Goal: Transaction & Acquisition: Purchase product/service

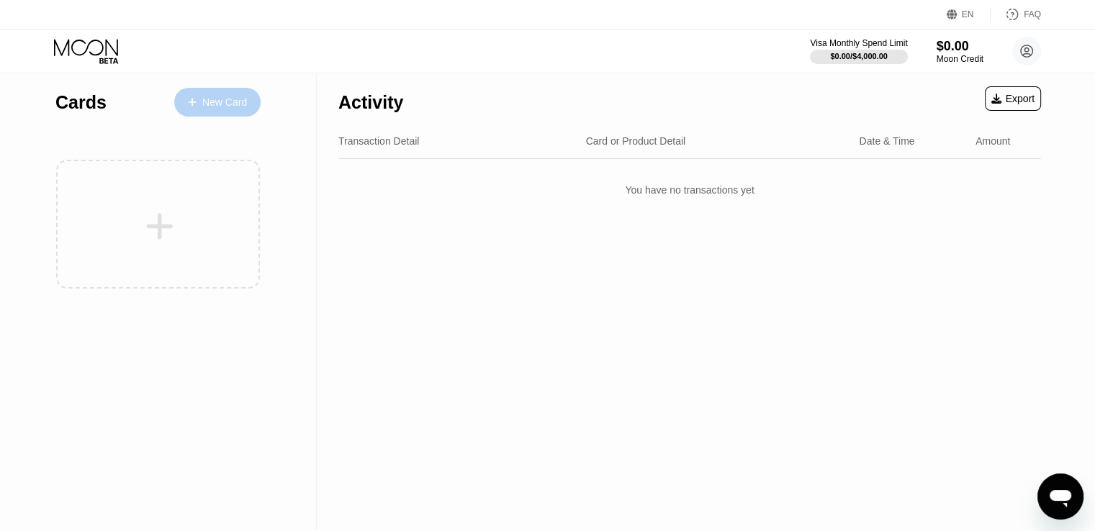
click at [216, 106] on div "New Card" at bounding box center [224, 102] width 45 height 12
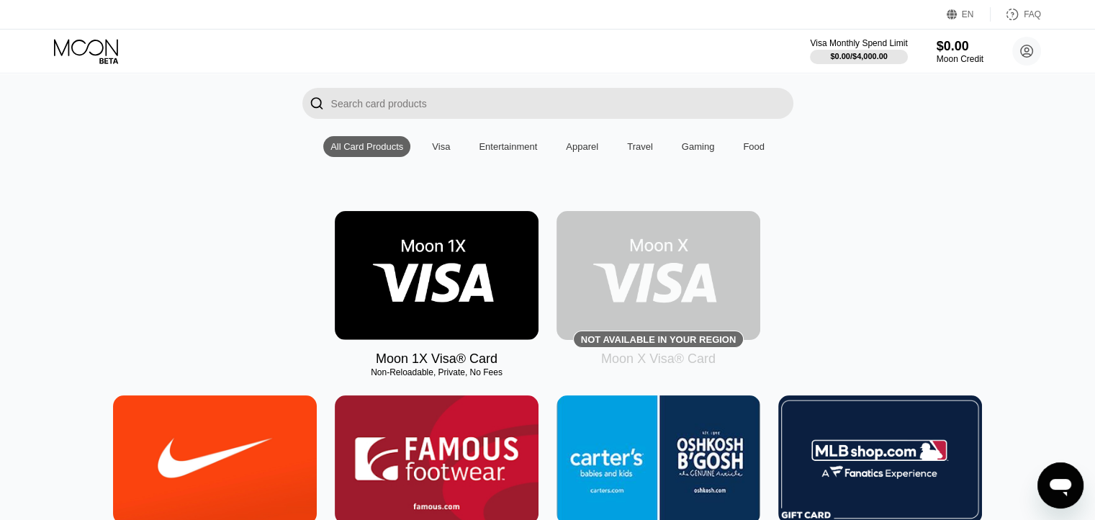
scroll to position [97, 0]
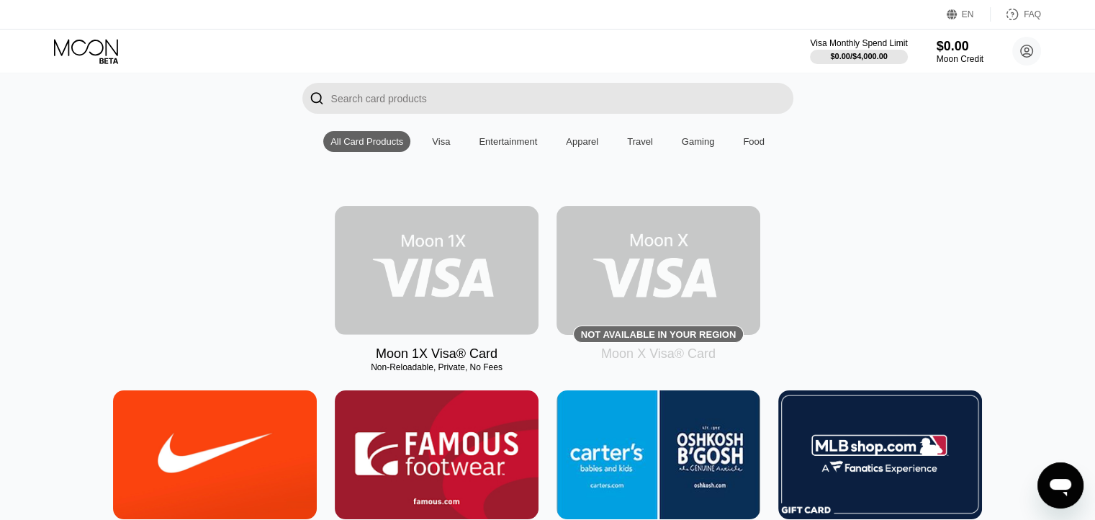
click at [405, 261] on img at bounding box center [437, 270] width 204 height 129
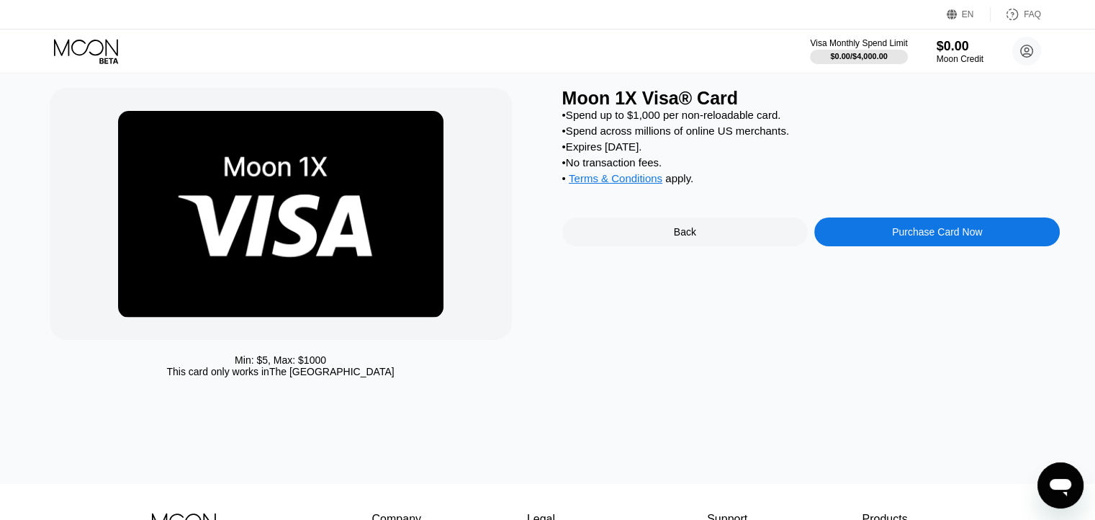
scroll to position [31, 0]
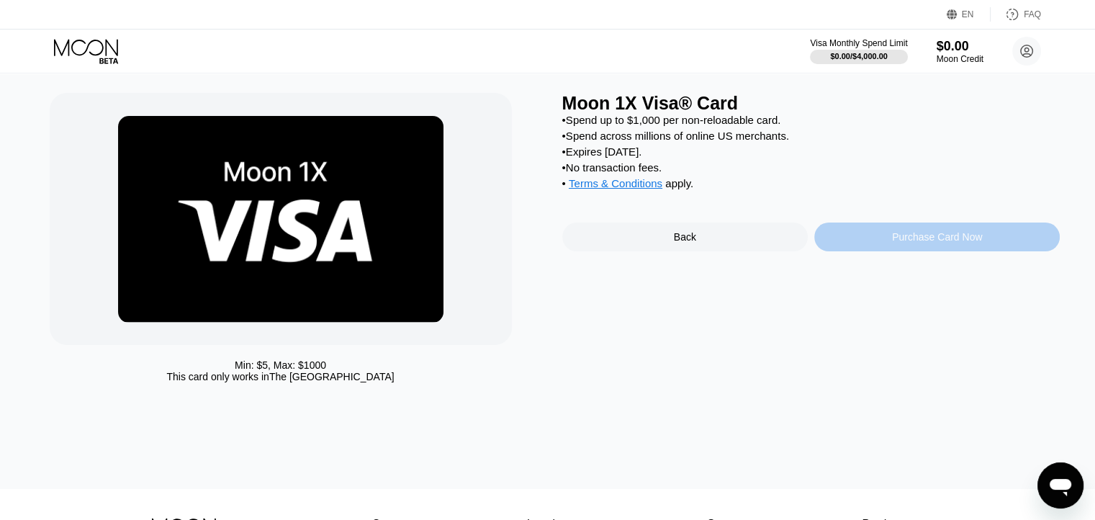
click at [890, 251] on div "Purchase Card Now" at bounding box center [936, 236] width 245 height 29
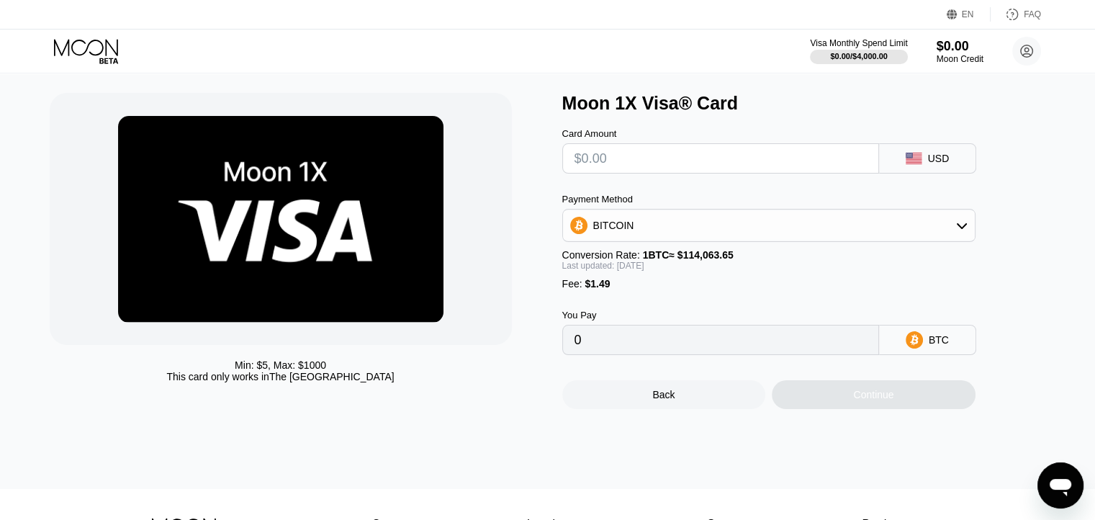
click at [587, 162] on input "text" at bounding box center [720, 158] width 292 height 29
type input "$15"
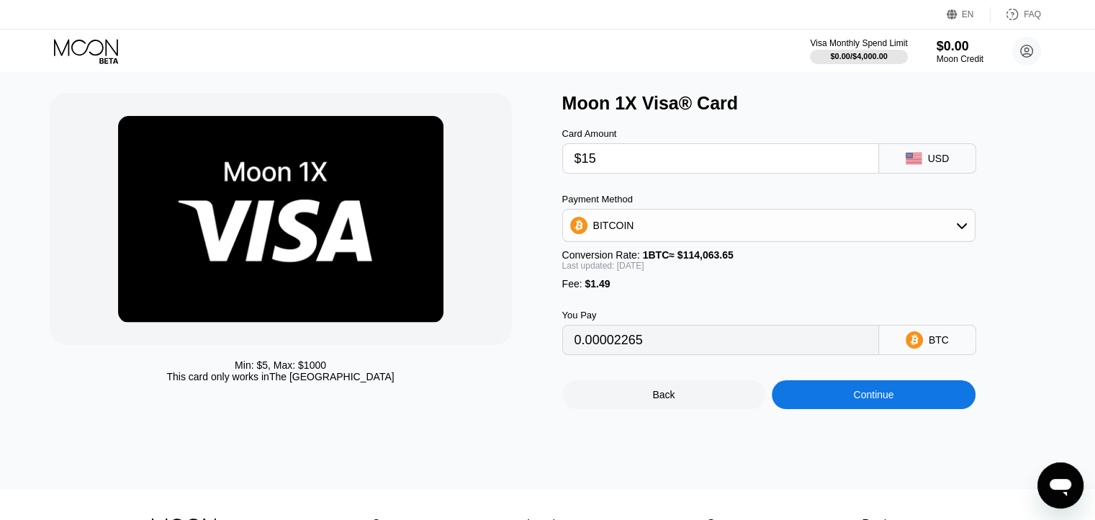
type input "0.00014997"
type input "$15"
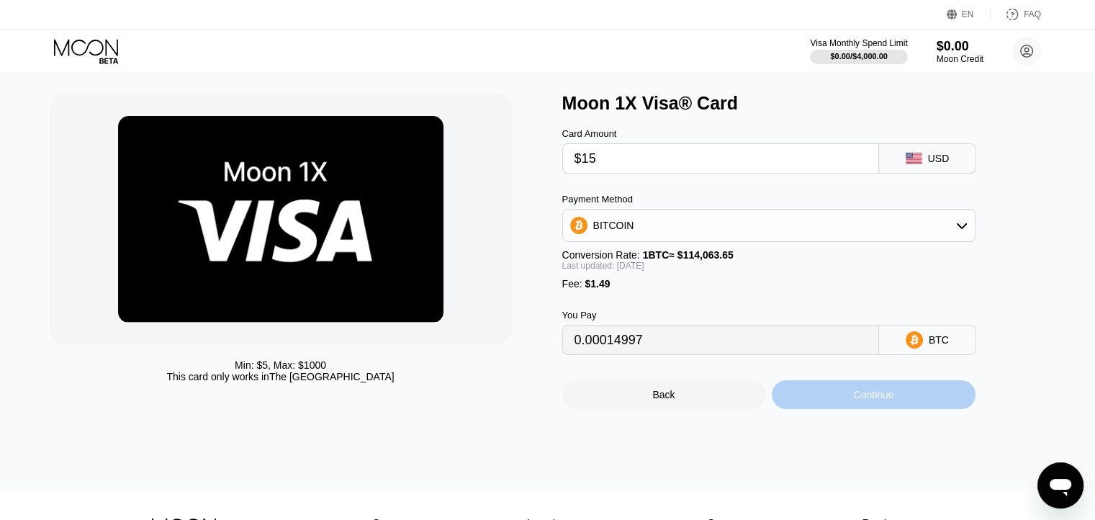
click at [875, 400] on div "Continue" at bounding box center [873, 395] width 40 height 12
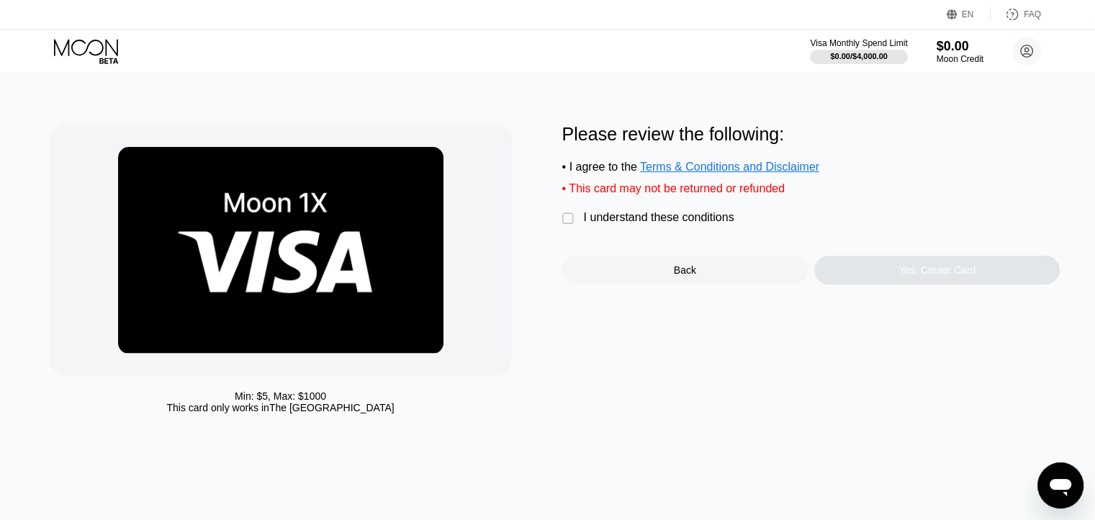
click at [572, 226] on div "" at bounding box center [569, 219] width 14 height 14
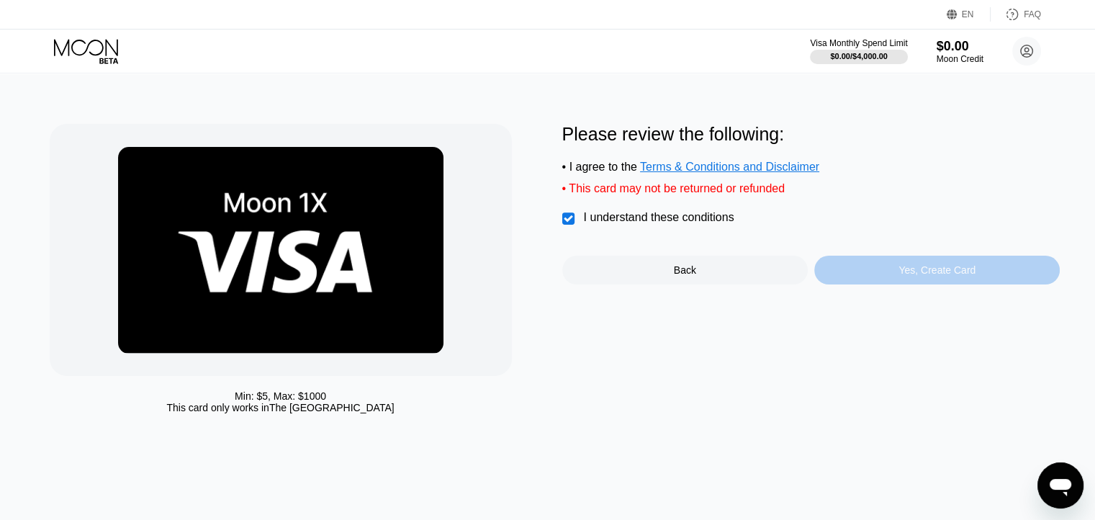
click at [936, 276] on div "Yes, Create Card" at bounding box center [936, 270] width 77 height 12
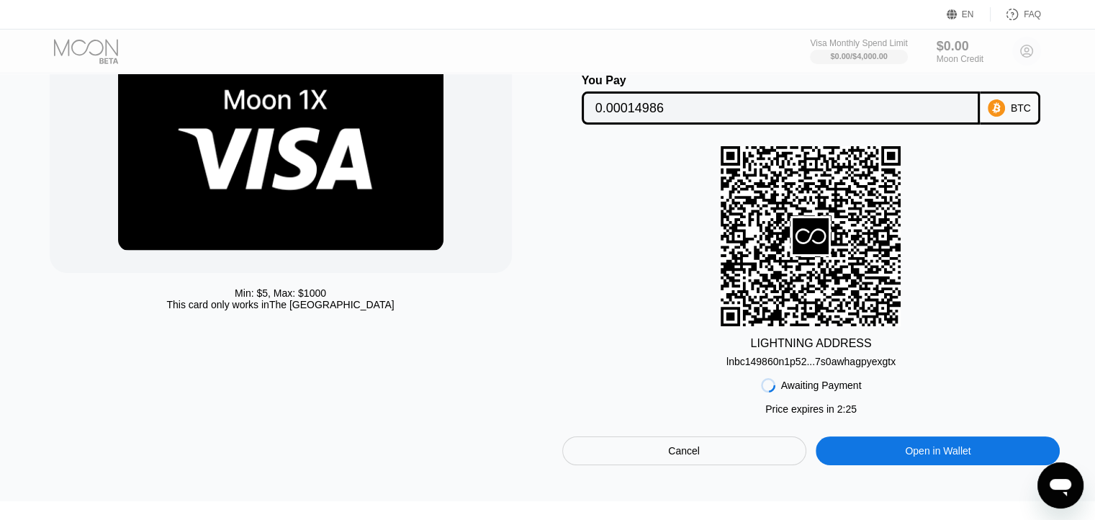
scroll to position [107, 0]
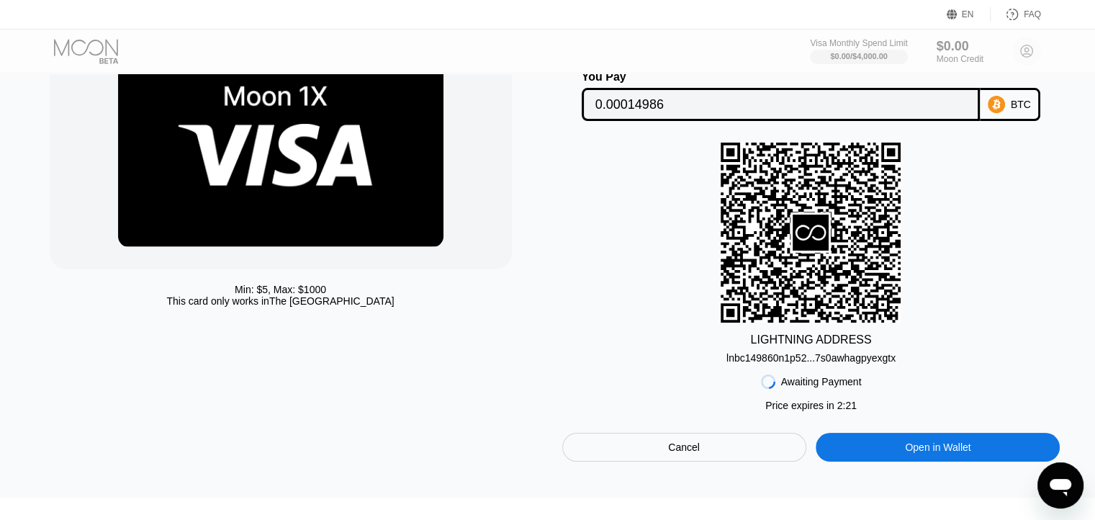
click at [800, 361] on div "lnbc149860n1p52...7s0awhagpyexgtx" at bounding box center [810, 358] width 169 height 12
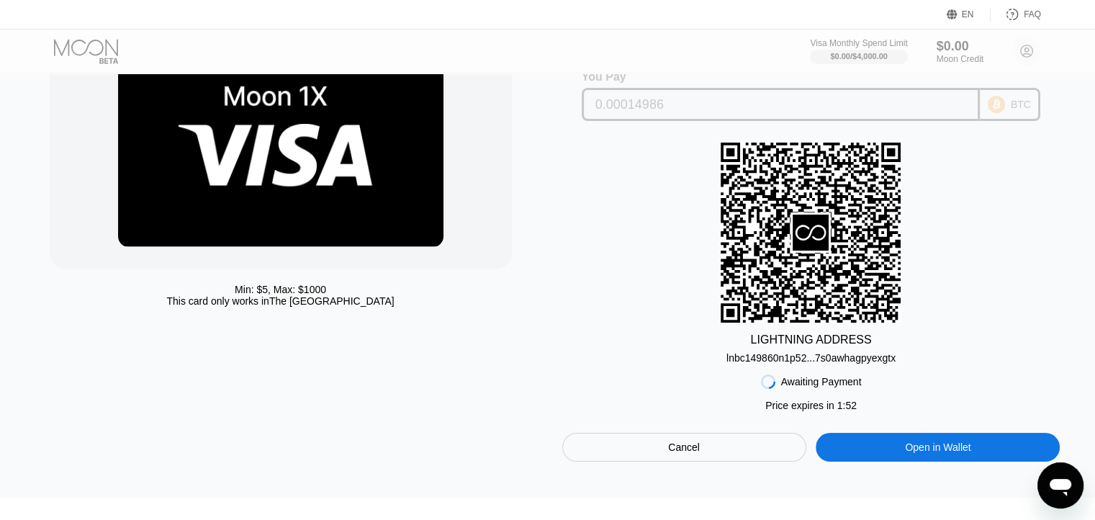
click at [646, 106] on input "0.00014986" at bounding box center [780, 104] width 371 height 29
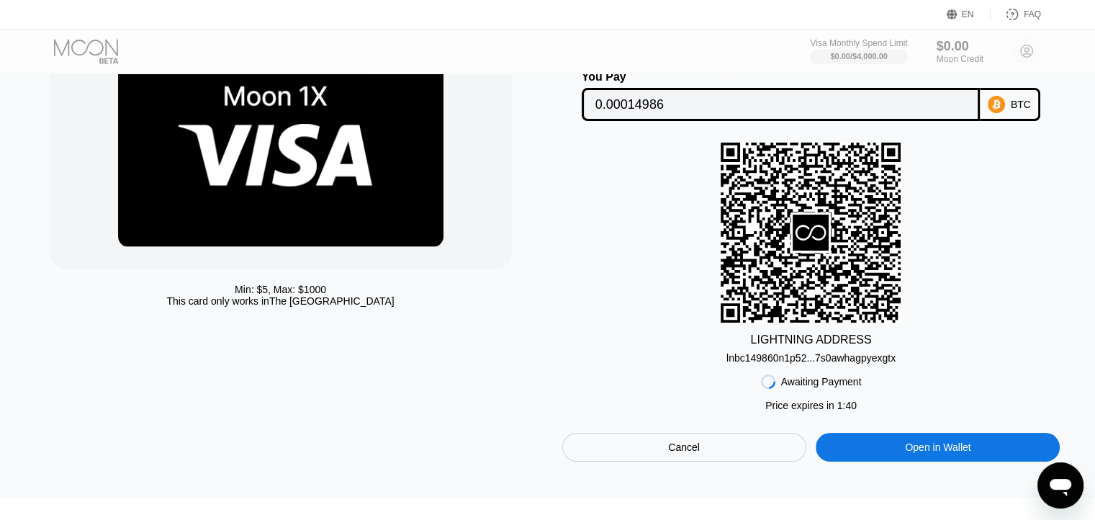
click at [1039, 231] on div "LIGHTNING ADDRESS lnbc149860n1p52...7s0awhagpyexgtx" at bounding box center [811, 253] width 498 height 221
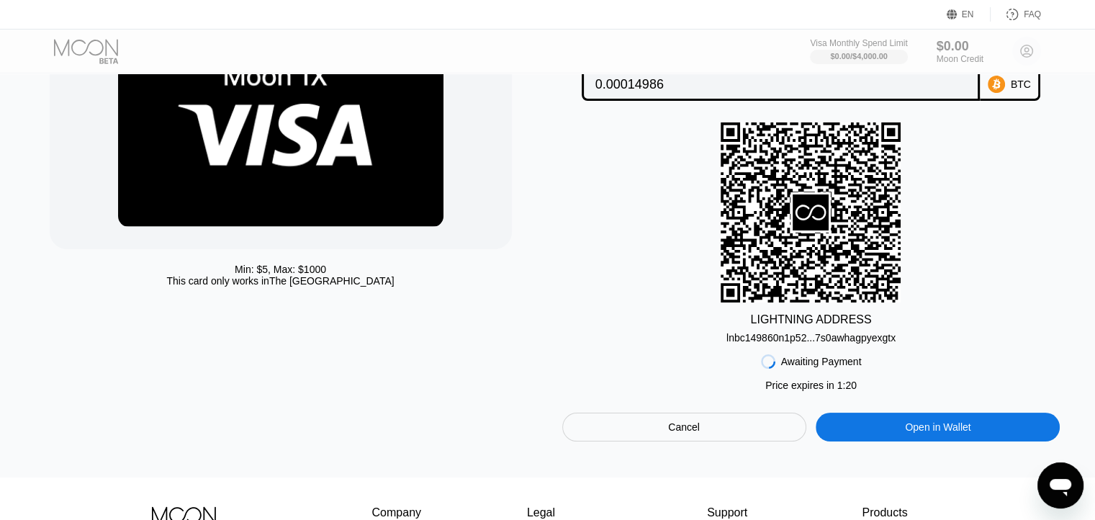
scroll to position [130, 0]
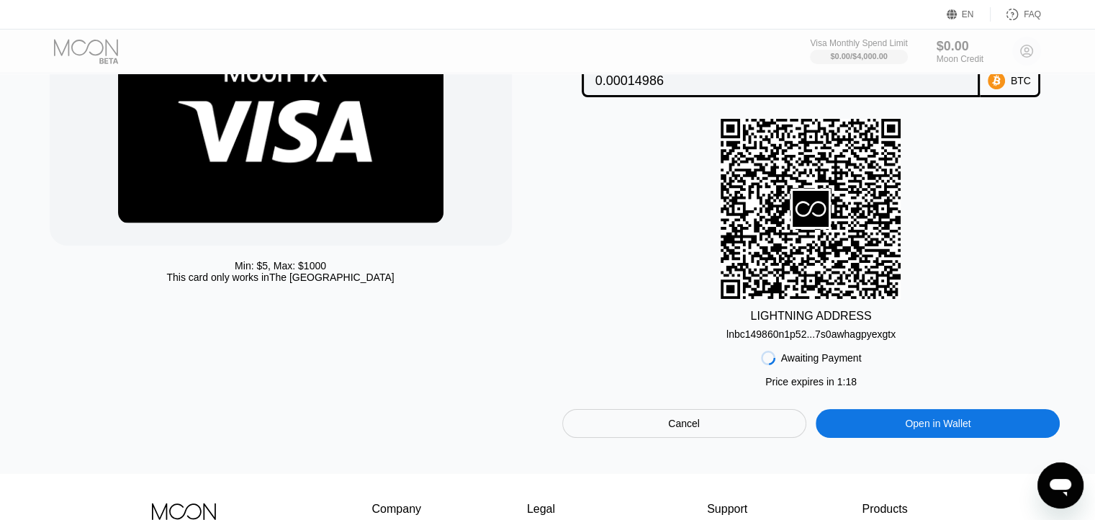
click at [822, 340] on div "lnbc149860n1p52...7s0awhagpyexgtx" at bounding box center [810, 334] width 169 height 12
click at [1034, 228] on div "LIGHTNING ADDRESS lnbc149860n1p52...7s0awhagpyexgtx" at bounding box center [811, 229] width 498 height 221
click at [806, 209] on icon at bounding box center [811, 209] width 36 height 36
click at [831, 215] on icon at bounding box center [811, 208] width 180 height 177
click at [860, 217] on icon at bounding box center [811, 208] width 180 height 177
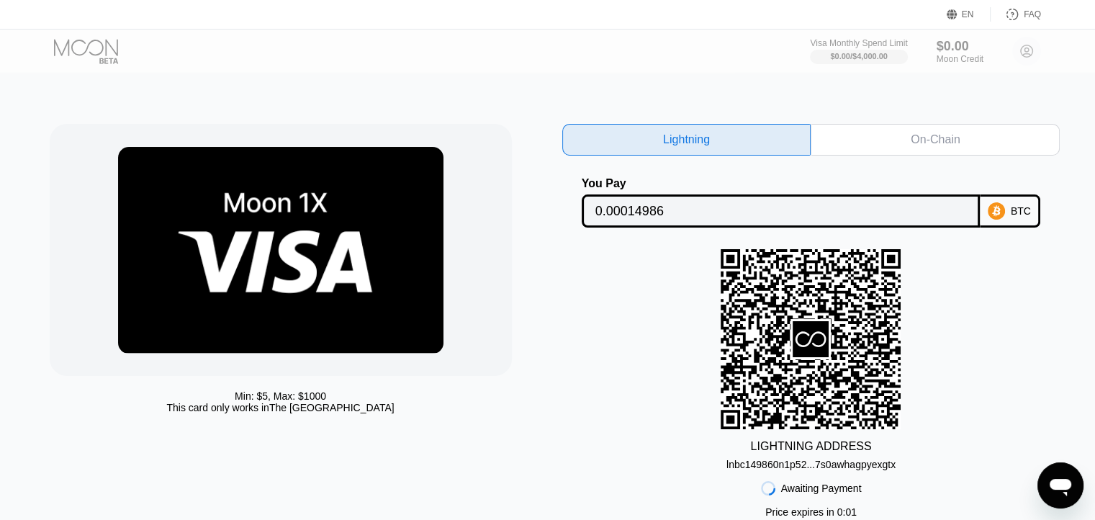
click at [936, 145] on div "On-Chain" at bounding box center [935, 139] width 49 height 14
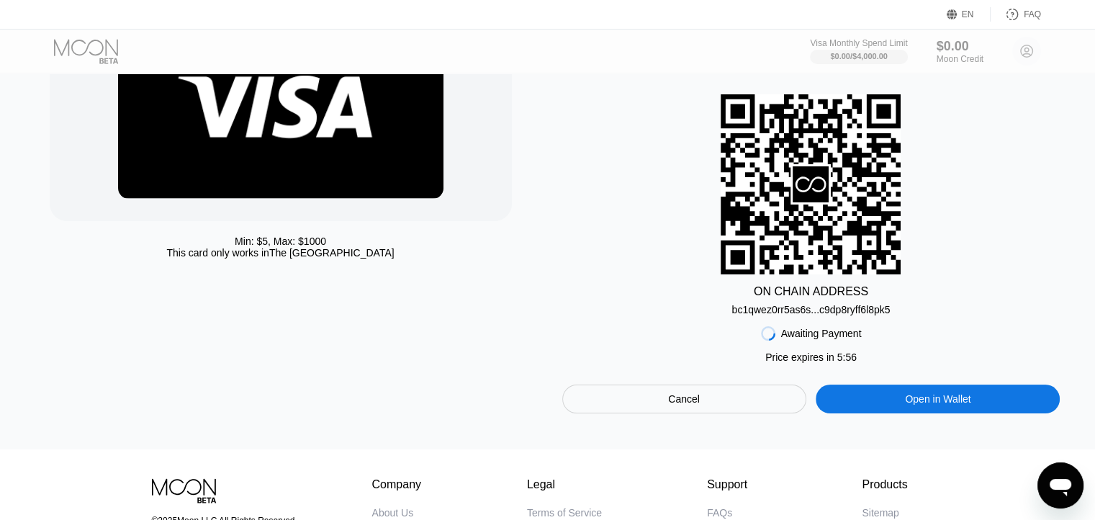
scroll to position [141, 0]
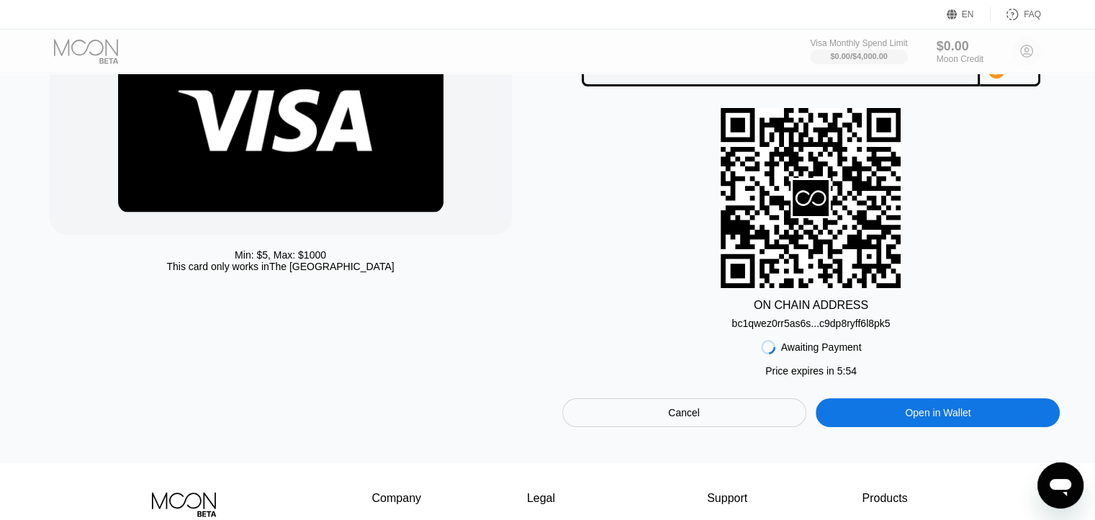
click at [833, 325] on div "bc1qwez0rr5as6s...c9dp8ryff6l8pk5" at bounding box center [810, 323] width 158 height 12
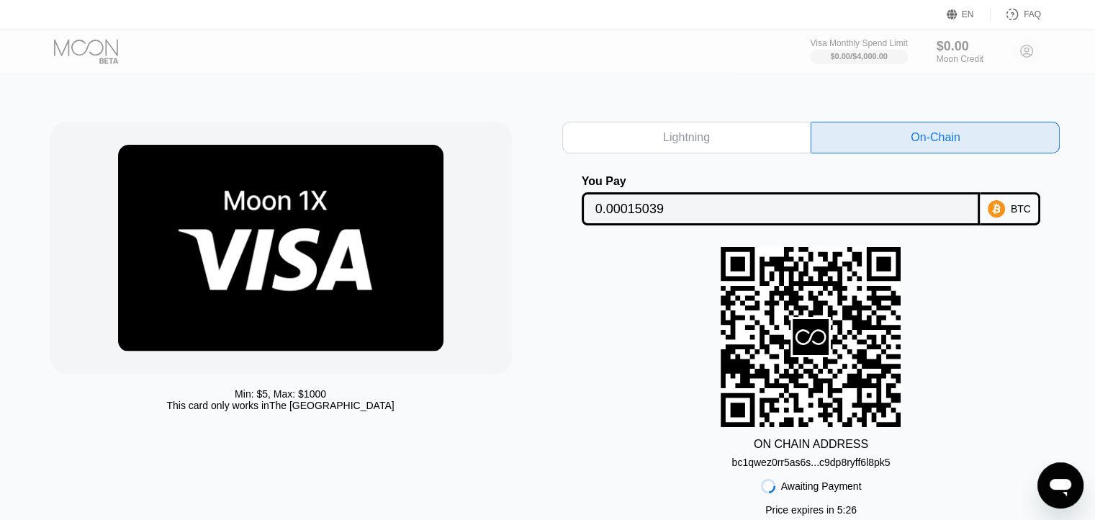
scroll to position [0, 0]
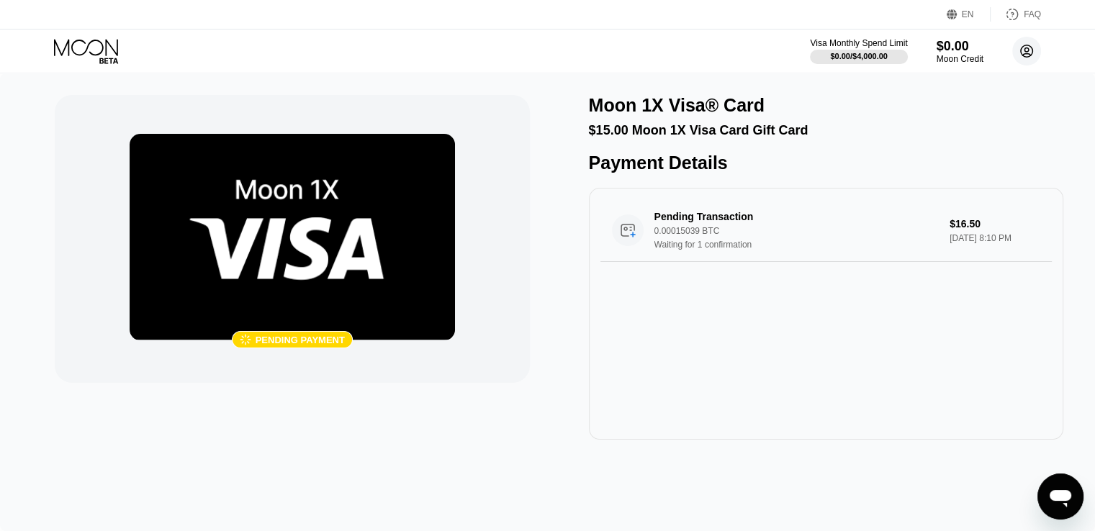
click at [1024, 50] on icon at bounding box center [1027, 52] width 8 height 8
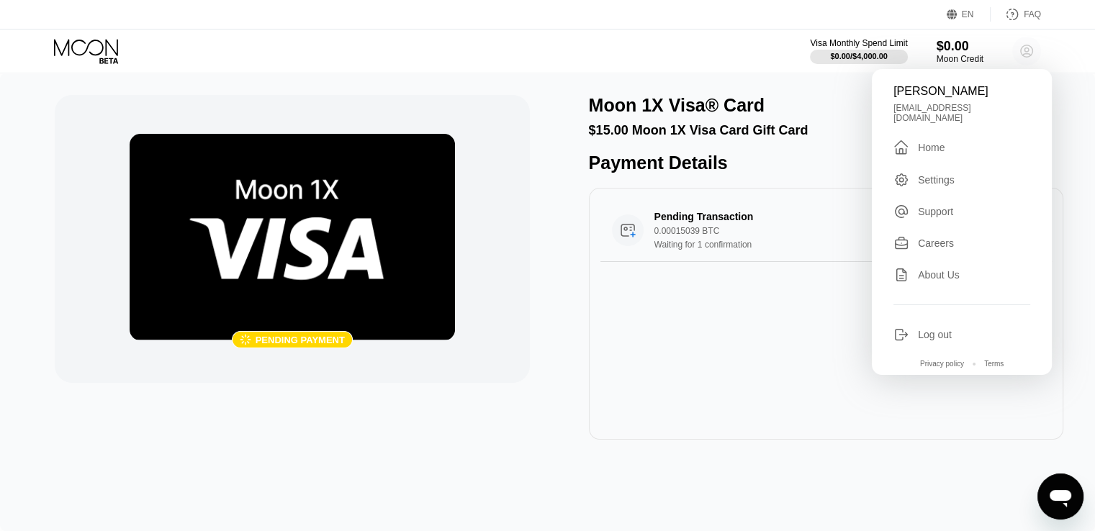
click at [1024, 50] on icon at bounding box center [1027, 52] width 8 height 8
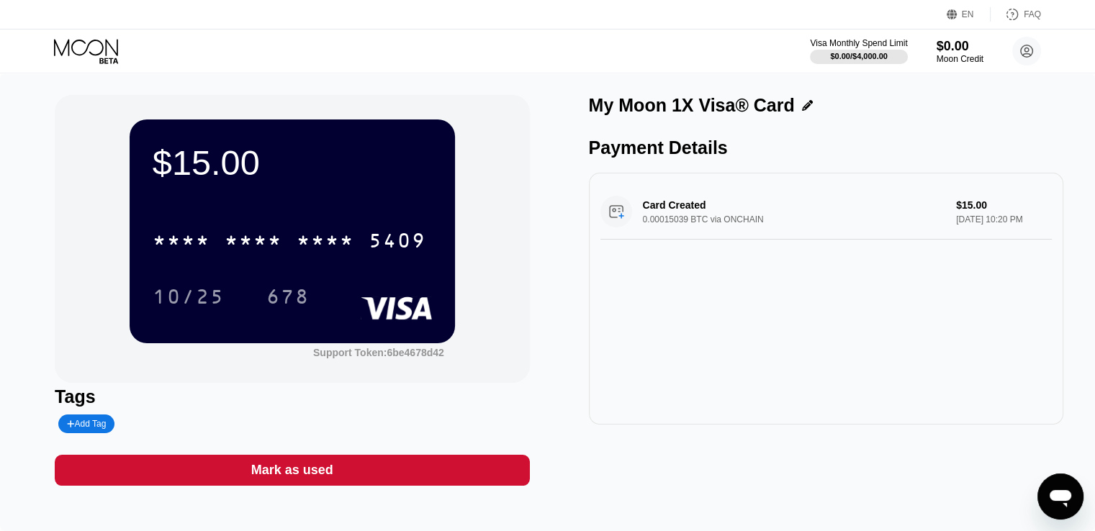
click at [800, 302] on div "Card Created 0.00015039 BTC via ONCHAIN $15.00 [DATE] 10:20 PM" at bounding box center [826, 299] width 474 height 252
click at [377, 243] on div "5409" at bounding box center [398, 242] width 58 height 23
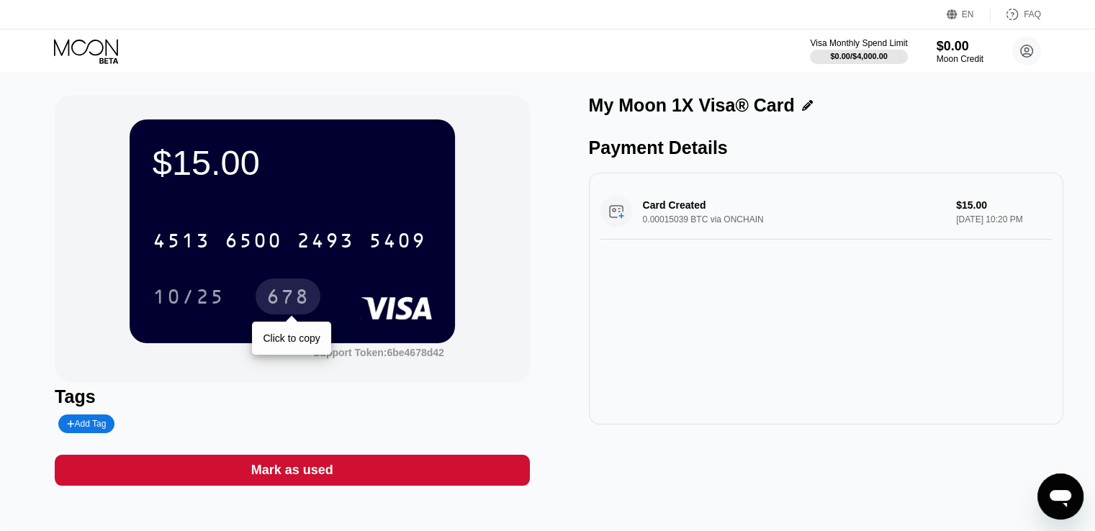
click at [287, 299] on div "678" at bounding box center [287, 298] width 43 height 23
